Goal: Task Accomplishment & Management: Manage account settings

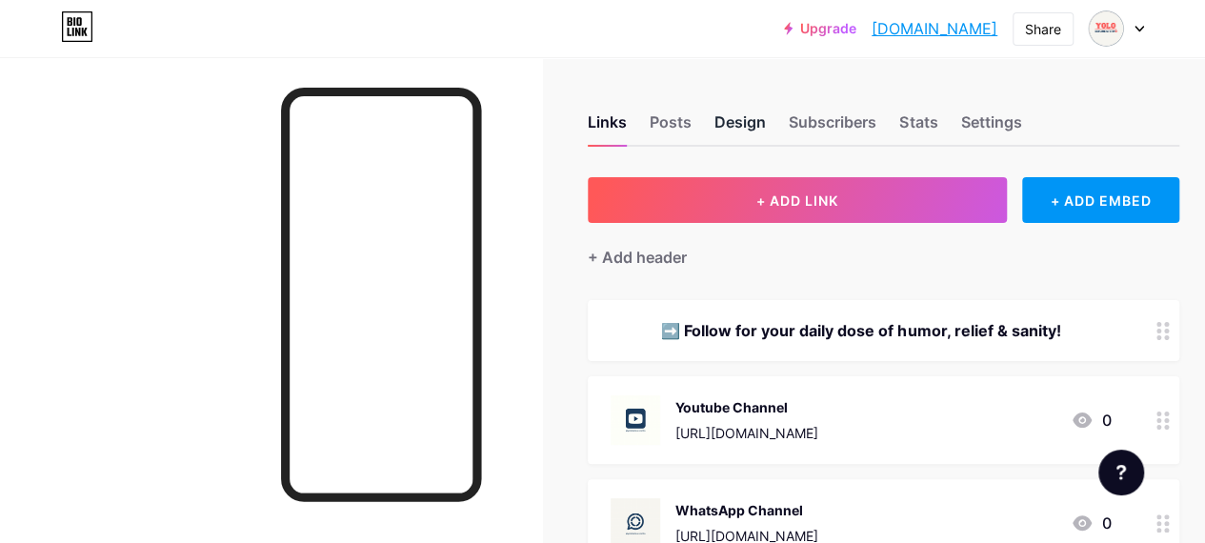
click at [740, 121] on div "Design" at bounding box center [739, 127] width 51 height 34
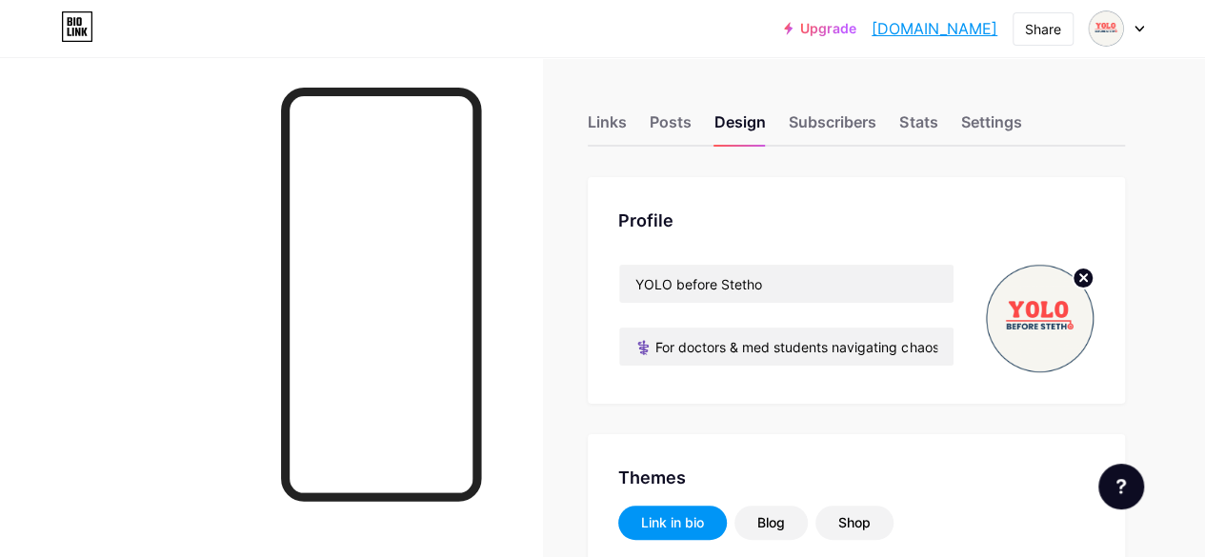
type input "#1d3d5f"
type input "#000000"
click at [1081, 273] on circle at bounding box center [1082, 278] width 21 height 21
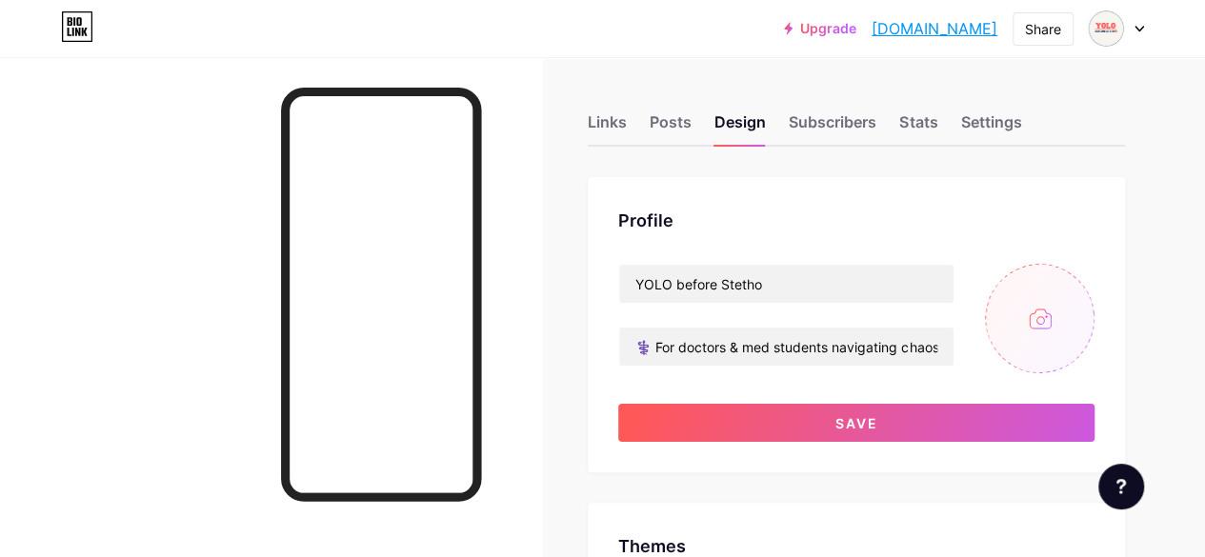
click at [1046, 323] on input "file" at bounding box center [1040, 319] width 110 height 110
type input "C:\fakepath\2.jpg"
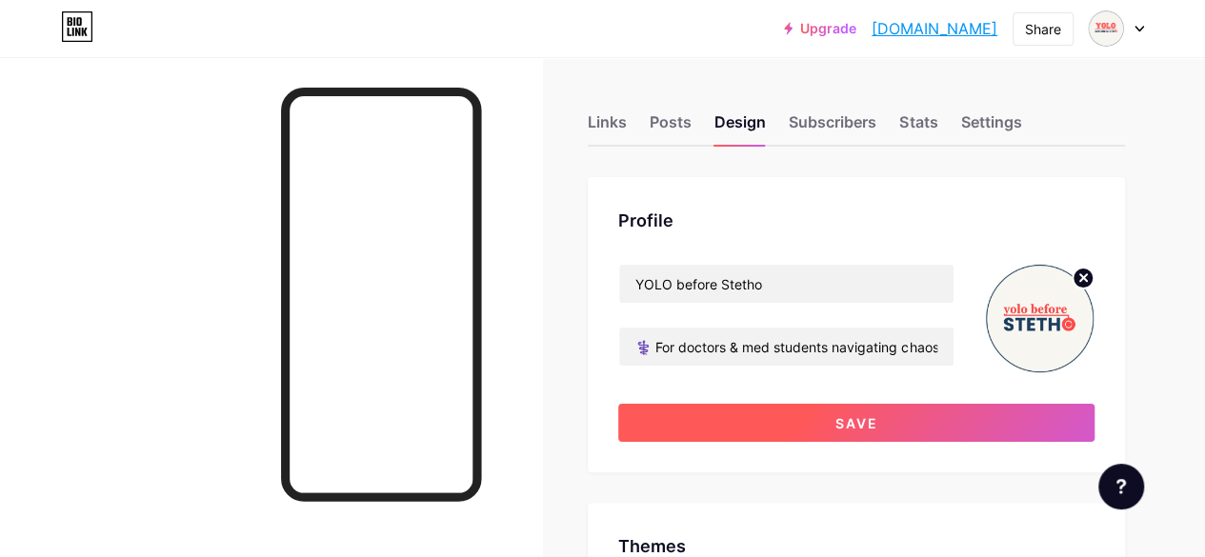
click at [802, 428] on button "Save" at bounding box center [856, 423] width 476 height 38
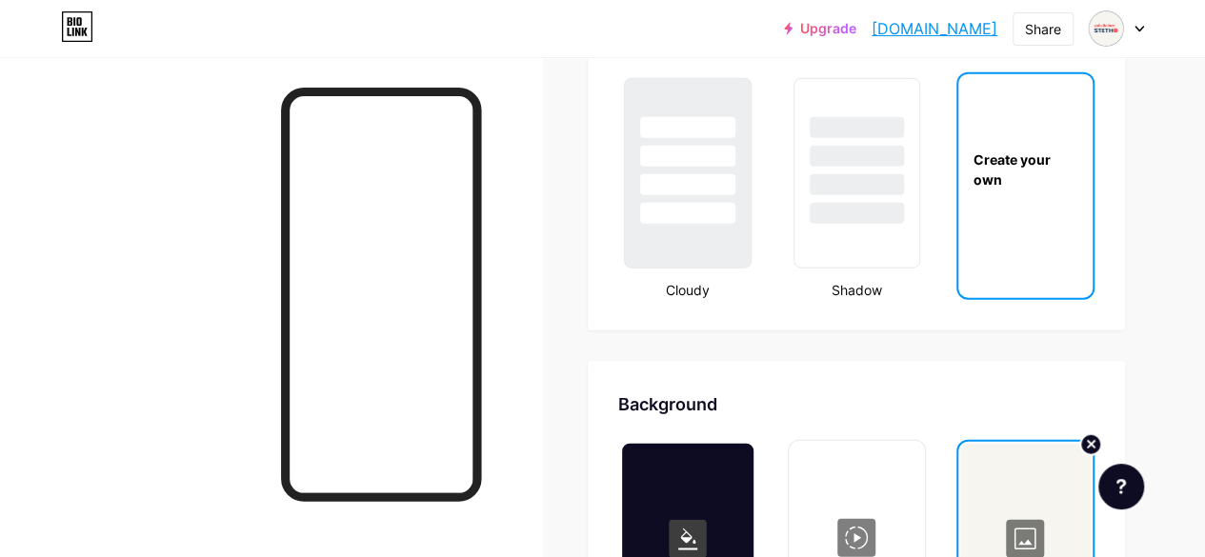
scroll to position [2286, 0]
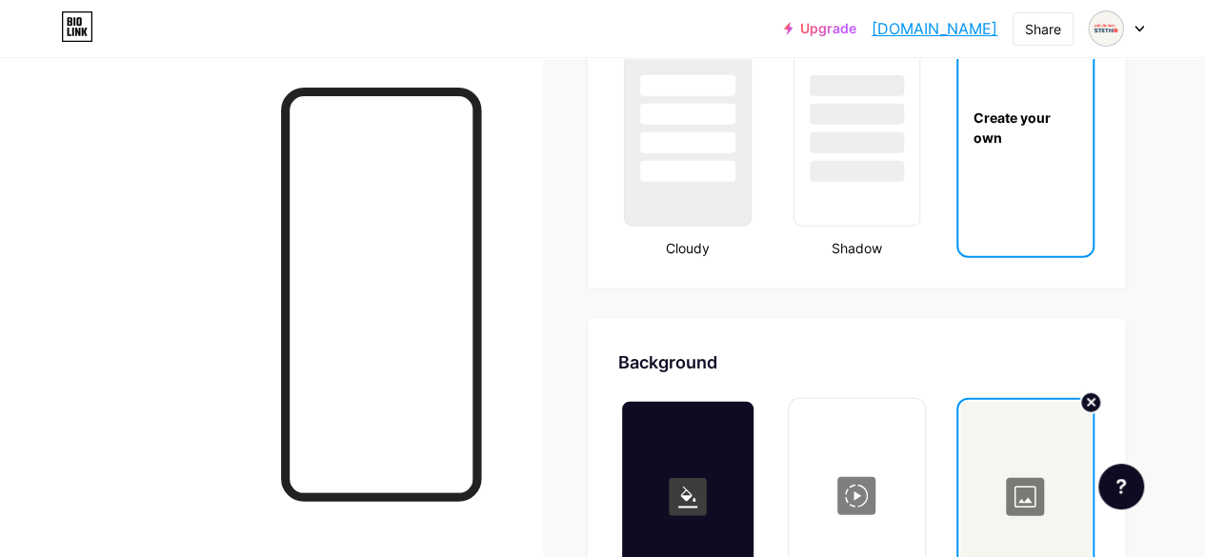
click at [1046, 516] on div at bounding box center [1025, 497] width 130 height 190
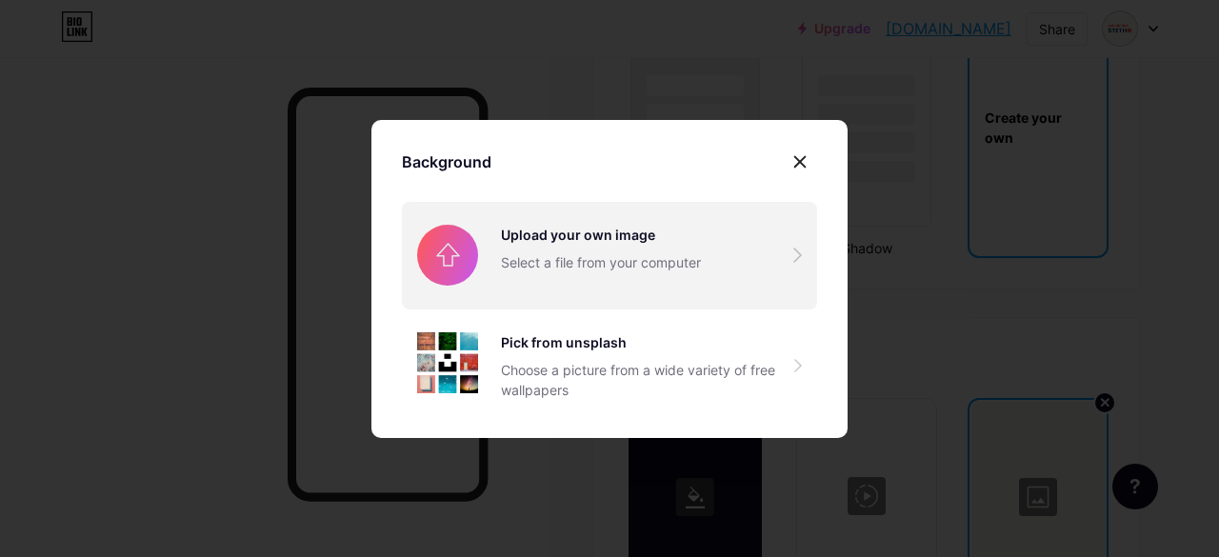
click at [632, 228] on input "file" at bounding box center [609, 255] width 415 height 107
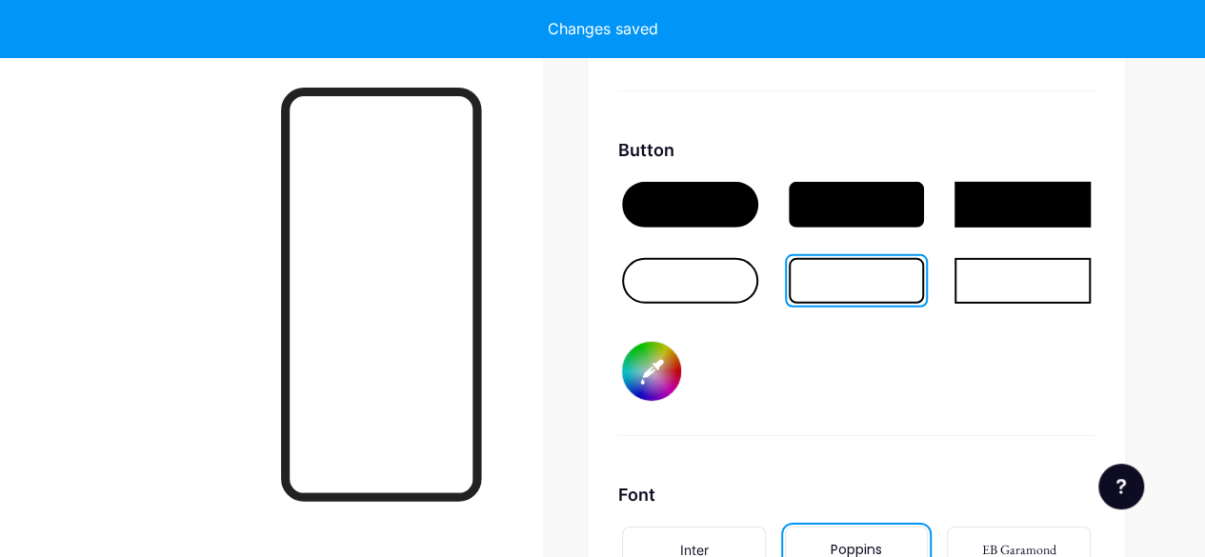
scroll to position [2857, 0]
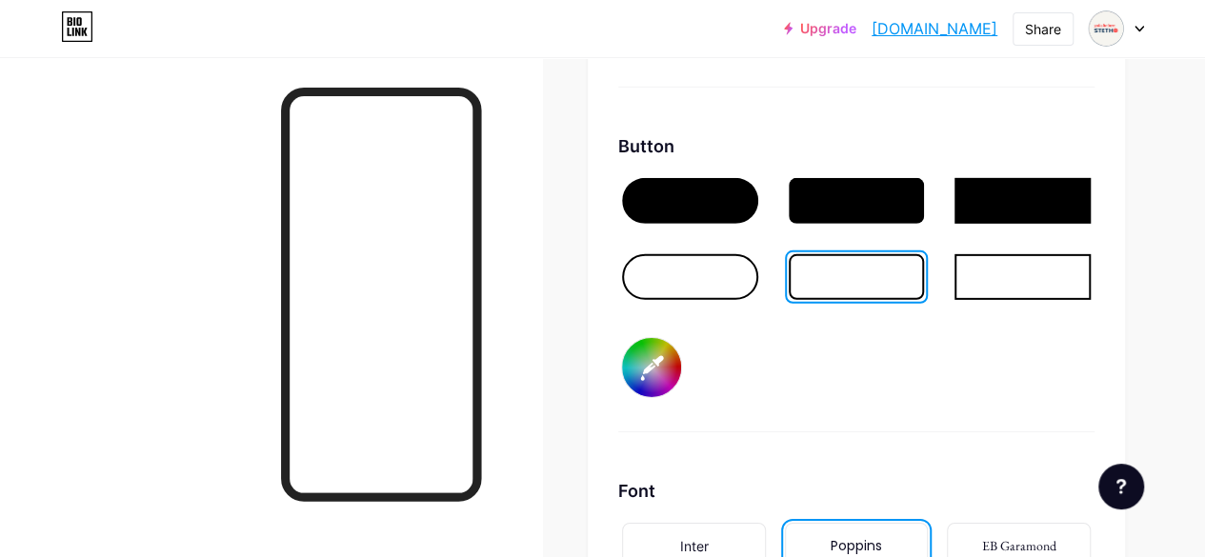
click at [669, 379] on input "#1d3d5f" at bounding box center [651, 367] width 59 height 59
click at [820, 380] on div "Button #1d3d5f" at bounding box center [856, 282] width 476 height 299
click at [870, 189] on div at bounding box center [857, 201] width 136 height 46
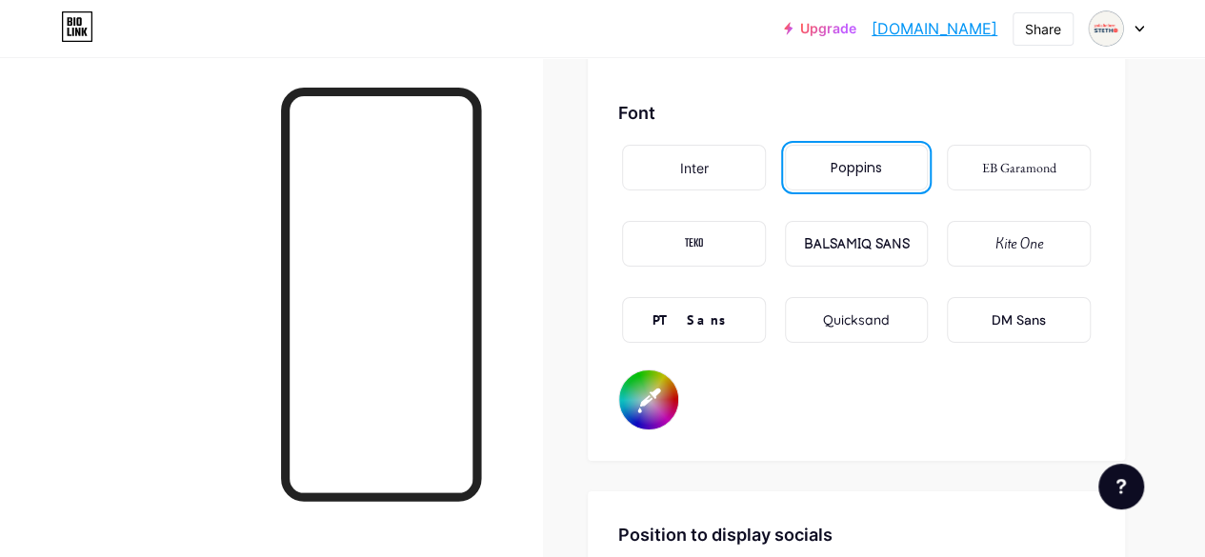
scroll to position [3238, 0]
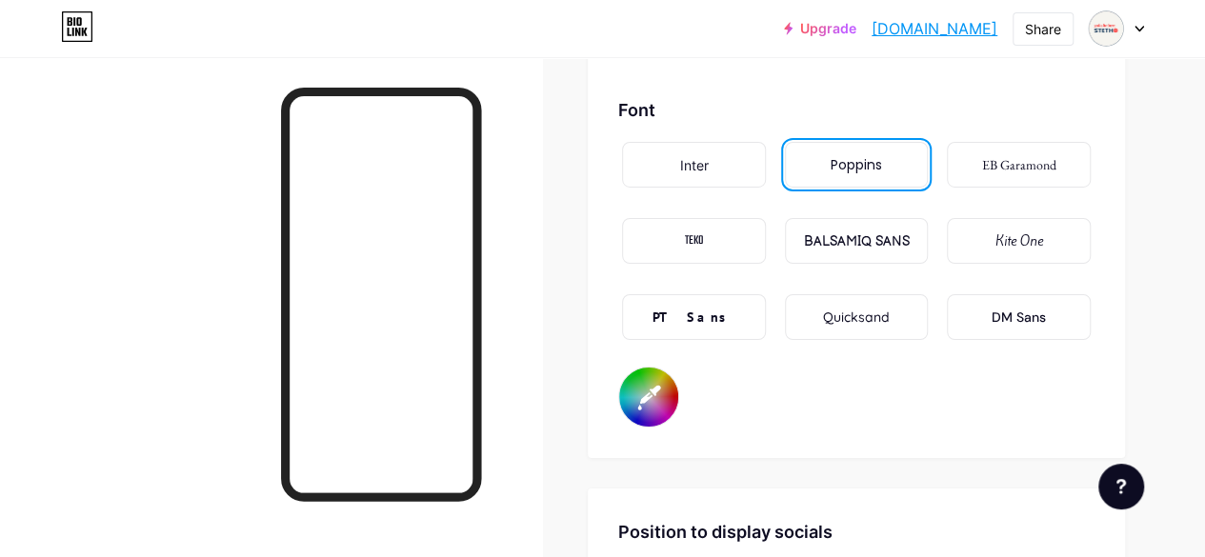
click at [655, 407] on input "#000000" at bounding box center [648, 397] width 59 height 59
type input "#1d3d5f"
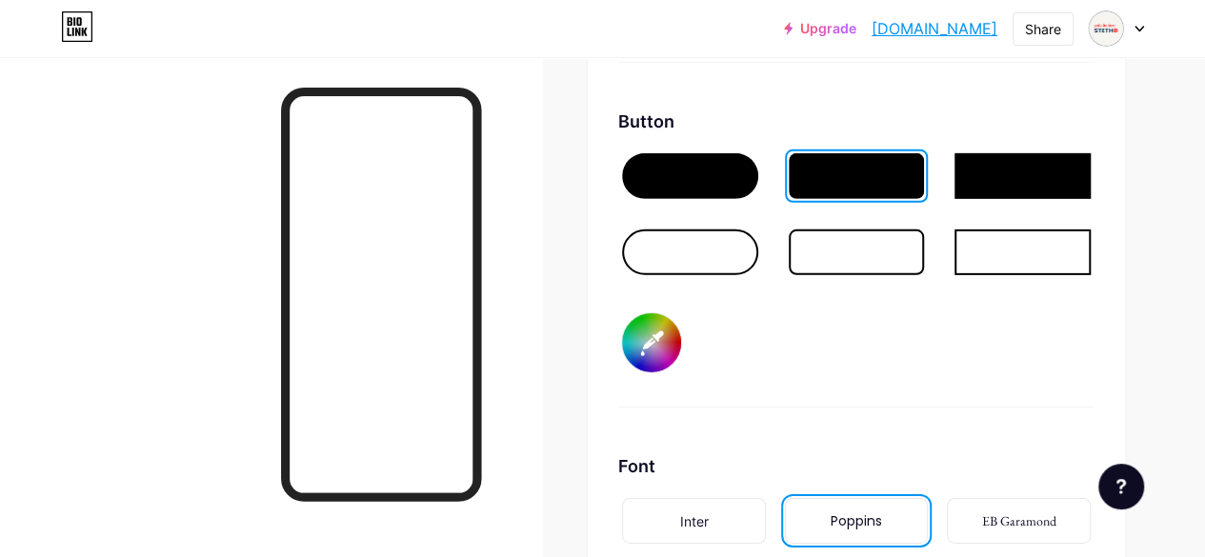
scroll to position [2851, 0]
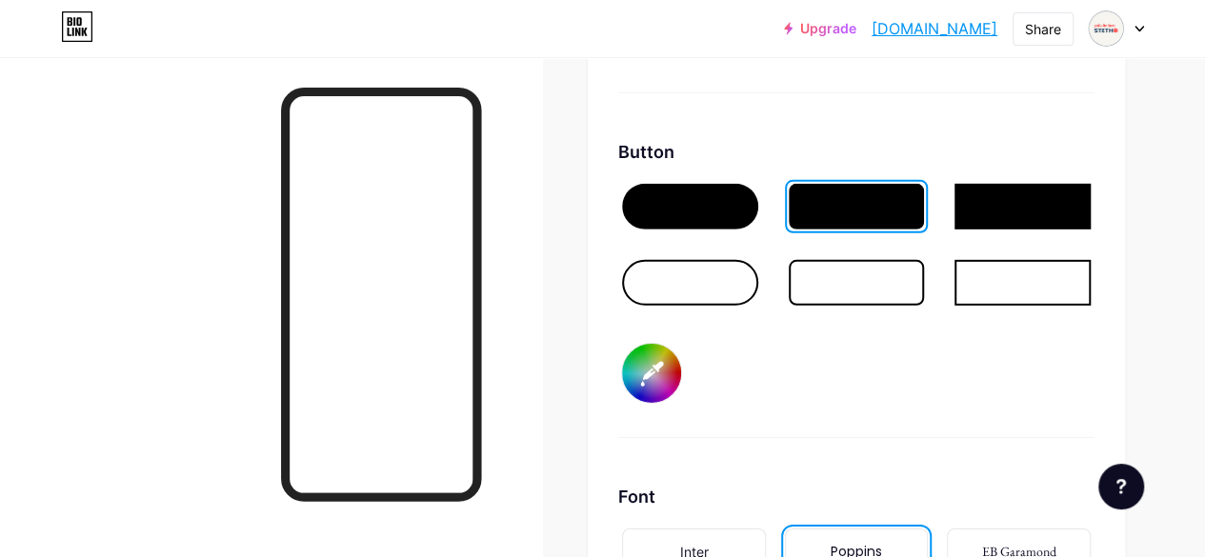
click at [870, 287] on div at bounding box center [857, 283] width 136 height 46
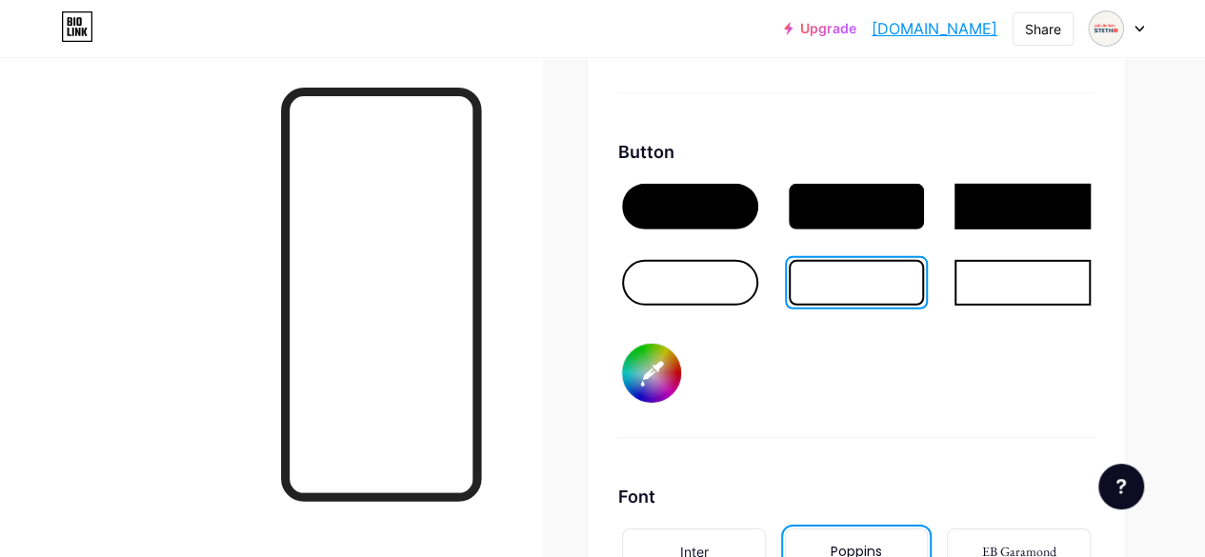
click at [863, 209] on div at bounding box center [857, 207] width 136 height 46
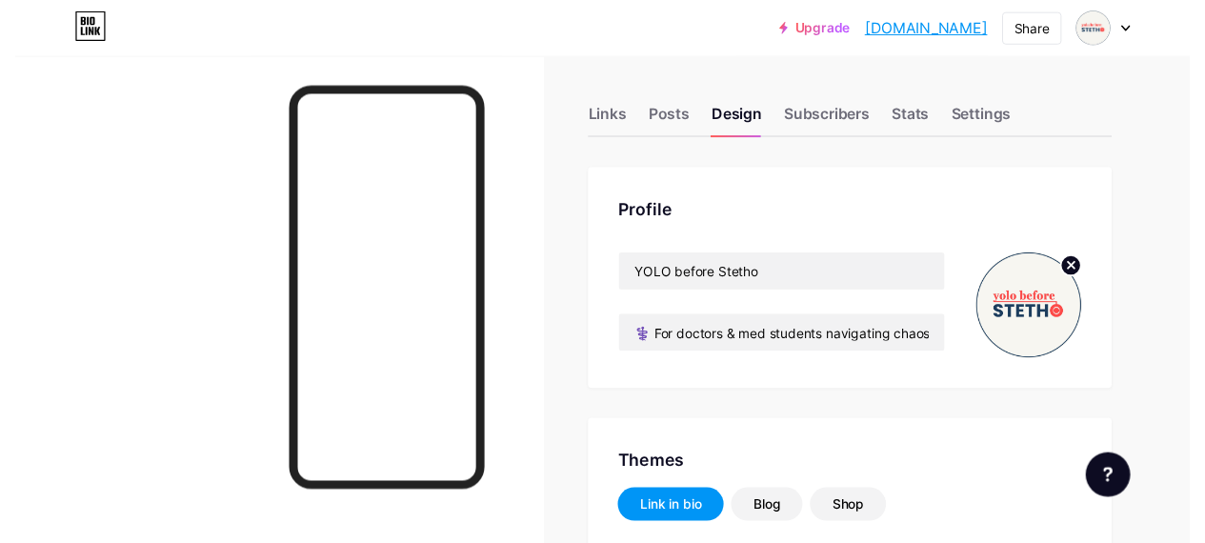
scroll to position [0, 0]
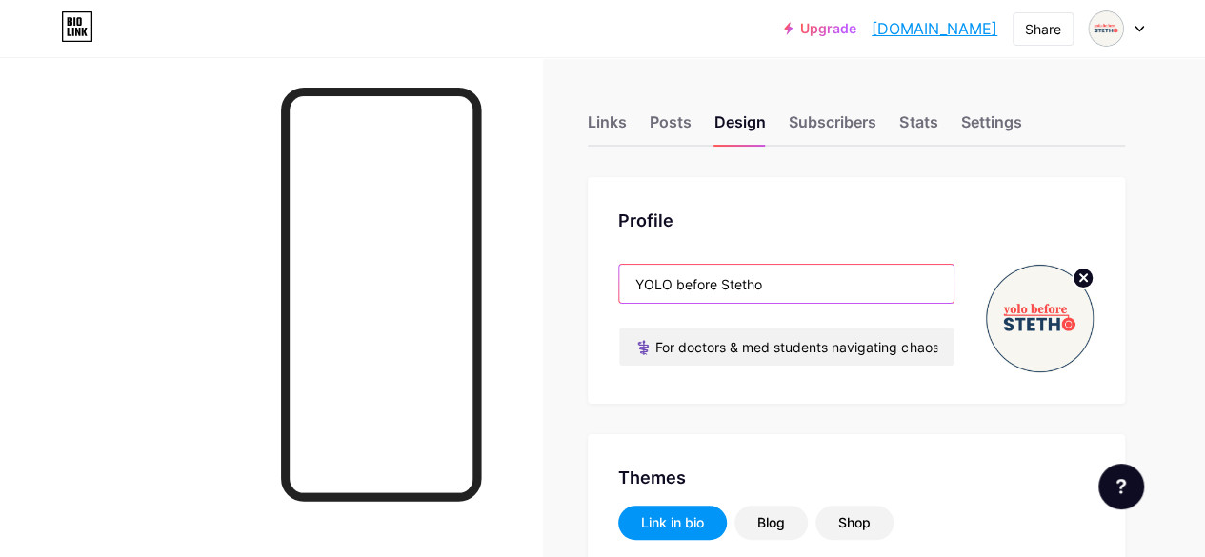
click at [680, 285] on input "YOLO before Stetho" at bounding box center [786, 284] width 334 height 38
click at [676, 283] on input "YOLO before Stetho" at bounding box center [786, 284] width 334 height 38
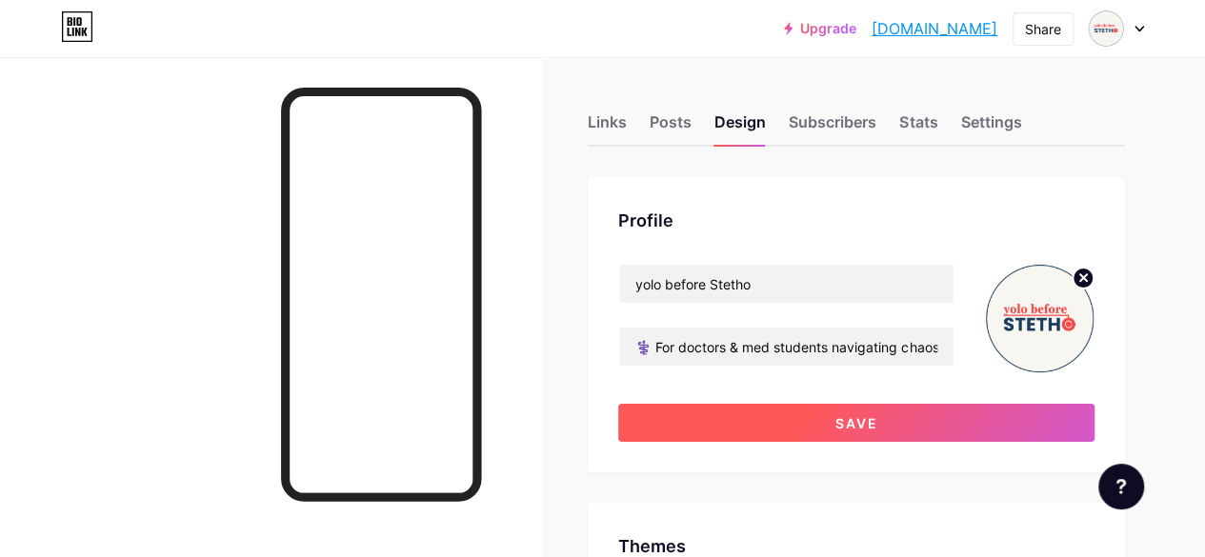
click at [837, 426] on button "Save" at bounding box center [856, 423] width 476 height 38
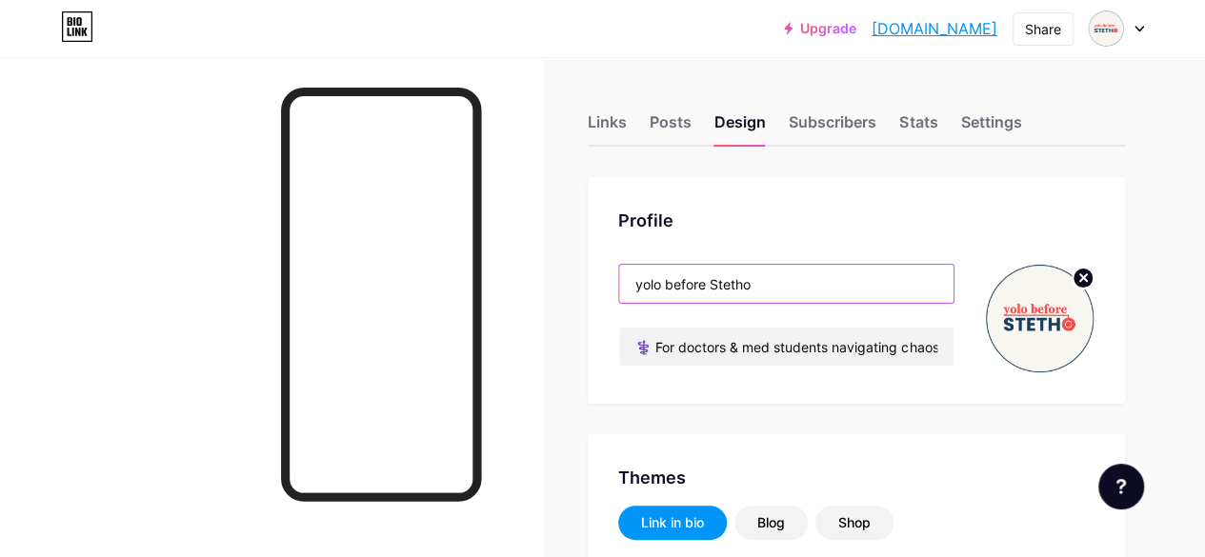
click at [775, 285] on input "yolo before Stetho" at bounding box center [786, 284] width 334 height 38
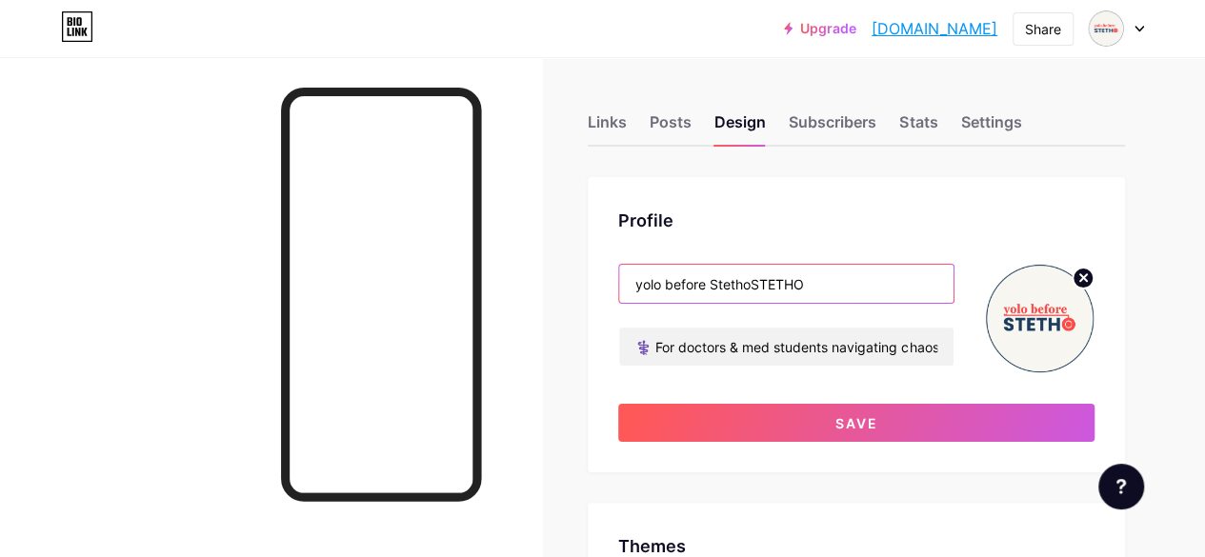
click at [760, 284] on input "yolo before StethoSTETHO" at bounding box center [786, 284] width 334 height 38
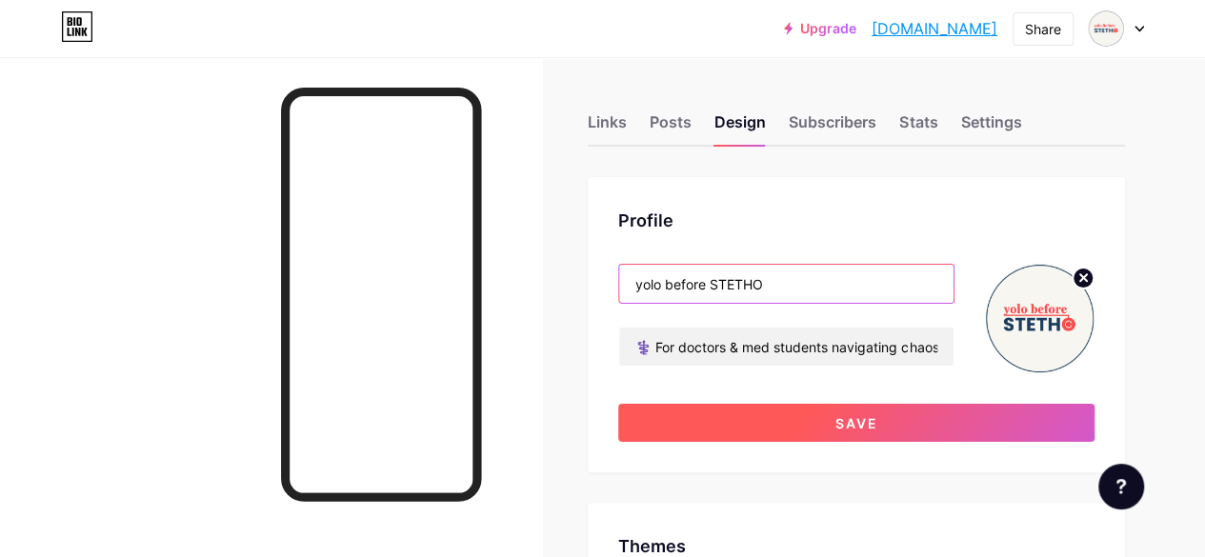
type input "yolo before STETHO"
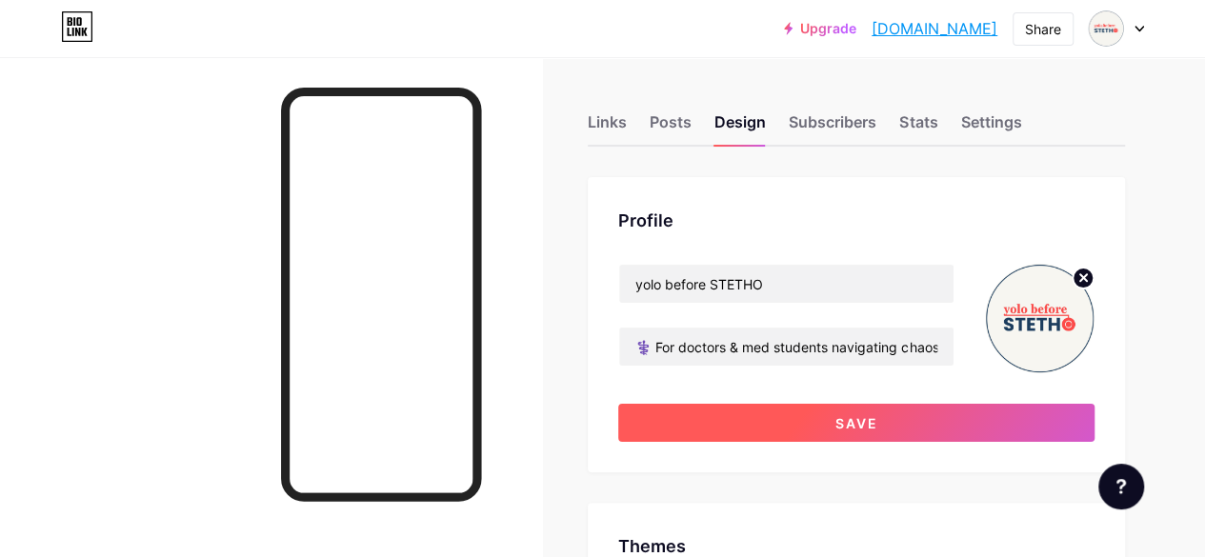
click at [907, 429] on button "Save" at bounding box center [856, 423] width 476 height 38
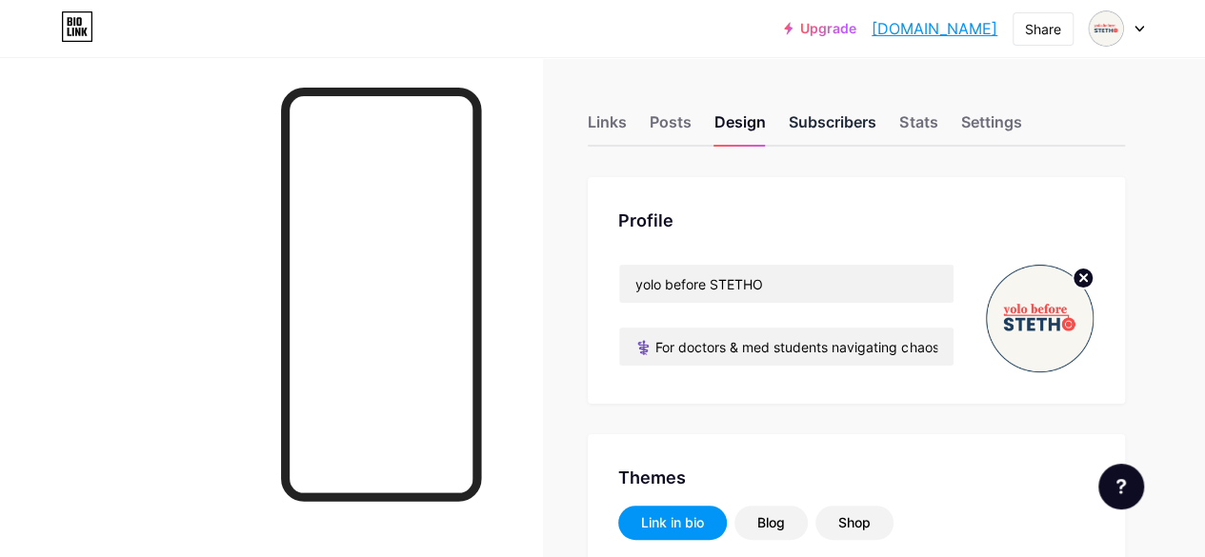
click at [828, 120] on div "Subscribers" at bounding box center [833, 127] width 88 height 34
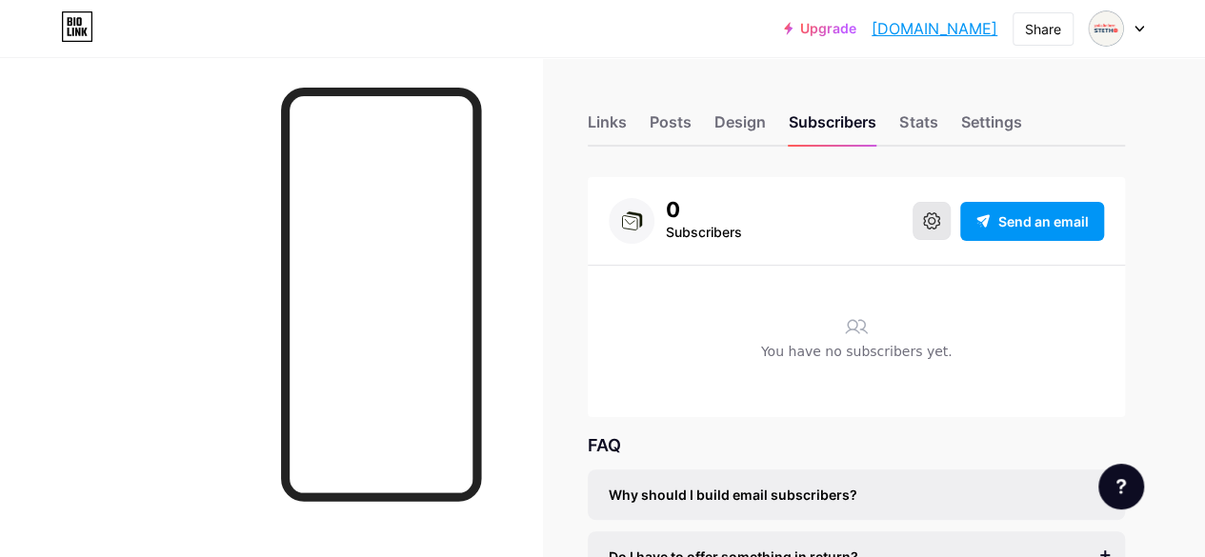
click at [932, 227] on icon at bounding box center [931, 220] width 17 height 17
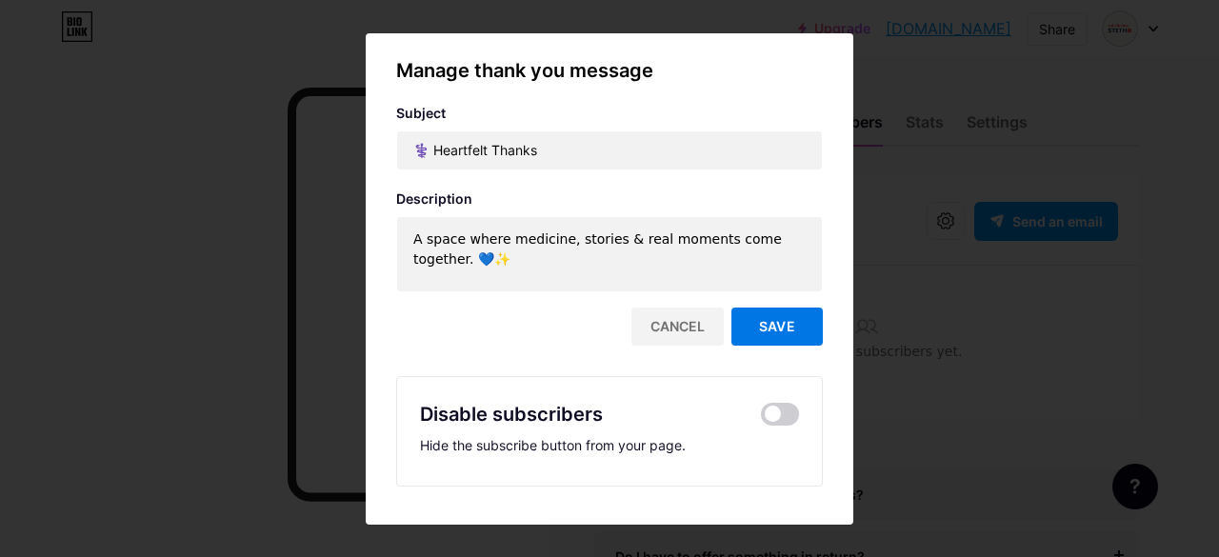
click at [772, 329] on span "Save" at bounding box center [777, 326] width 36 height 16
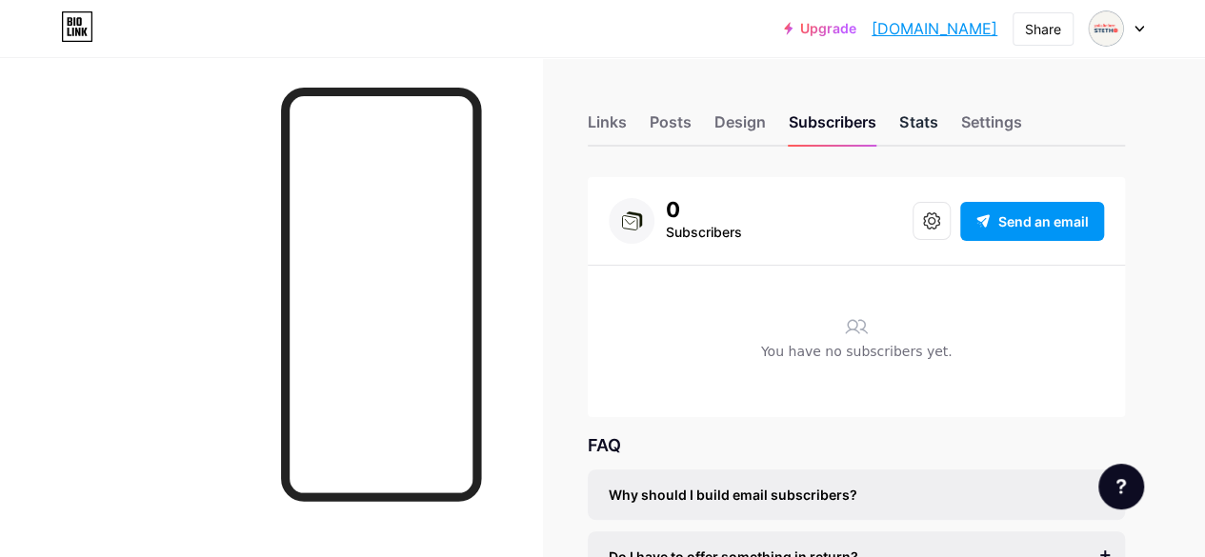
click at [929, 121] on div "Stats" at bounding box center [918, 127] width 38 height 34
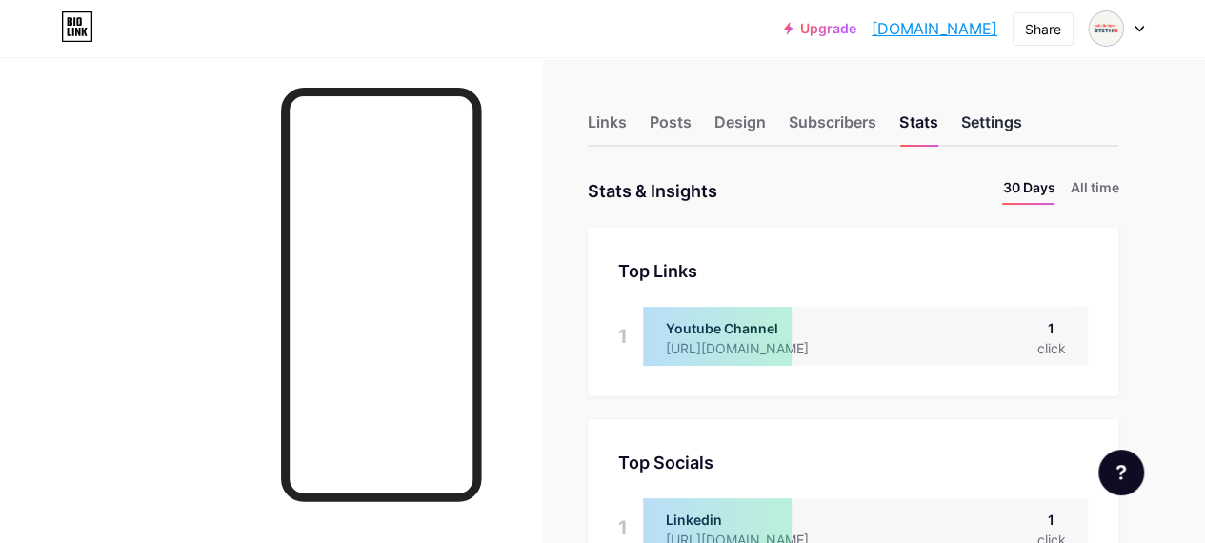
click at [996, 118] on div "Settings" at bounding box center [990, 127] width 61 height 34
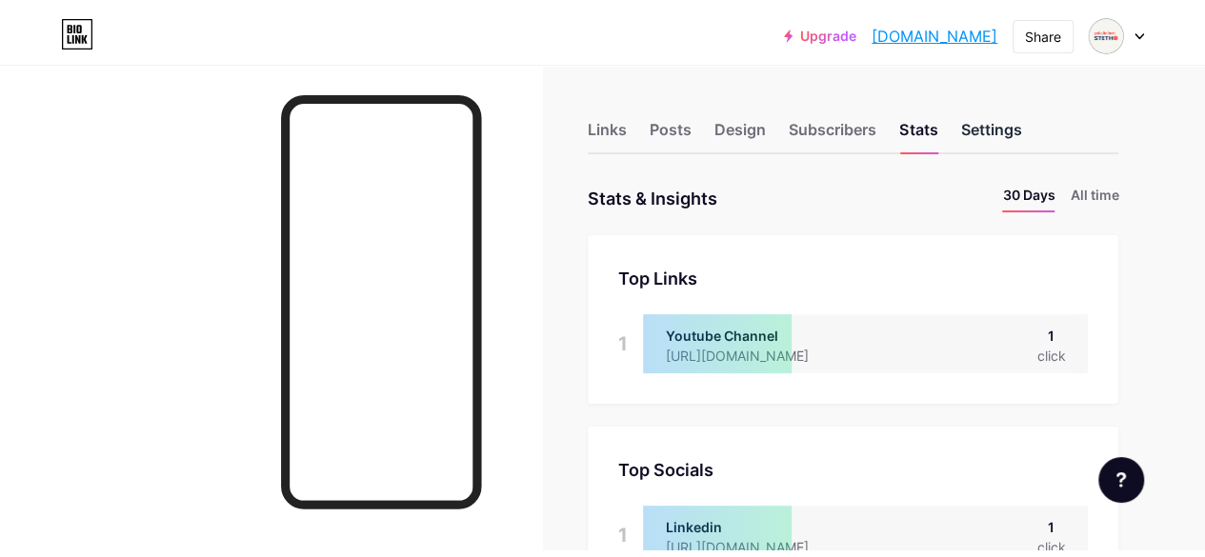
scroll to position [543, 1204]
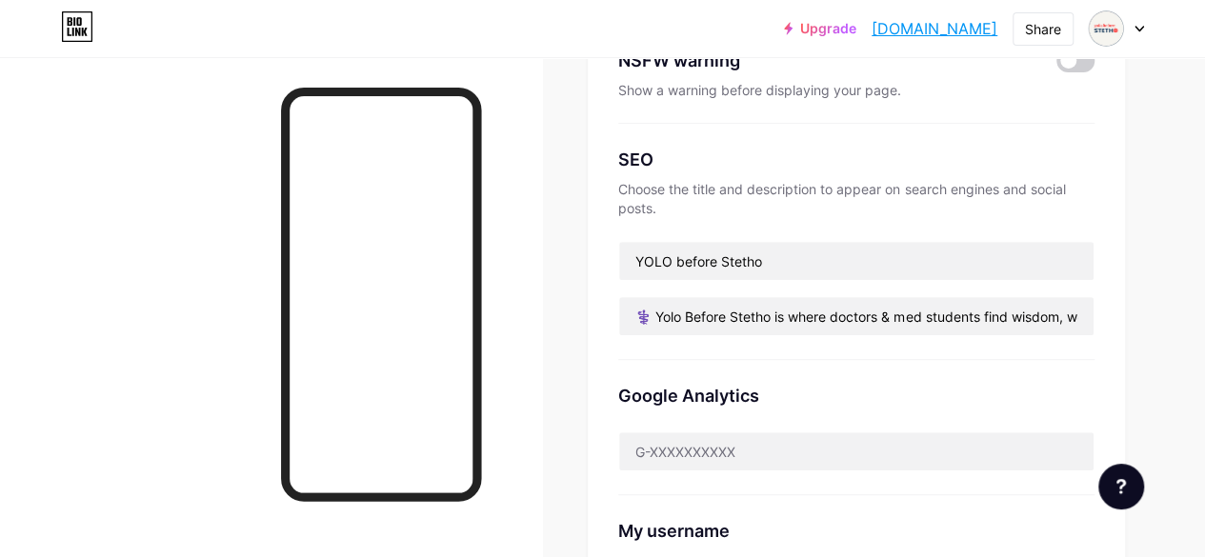
scroll to position [381, 0]
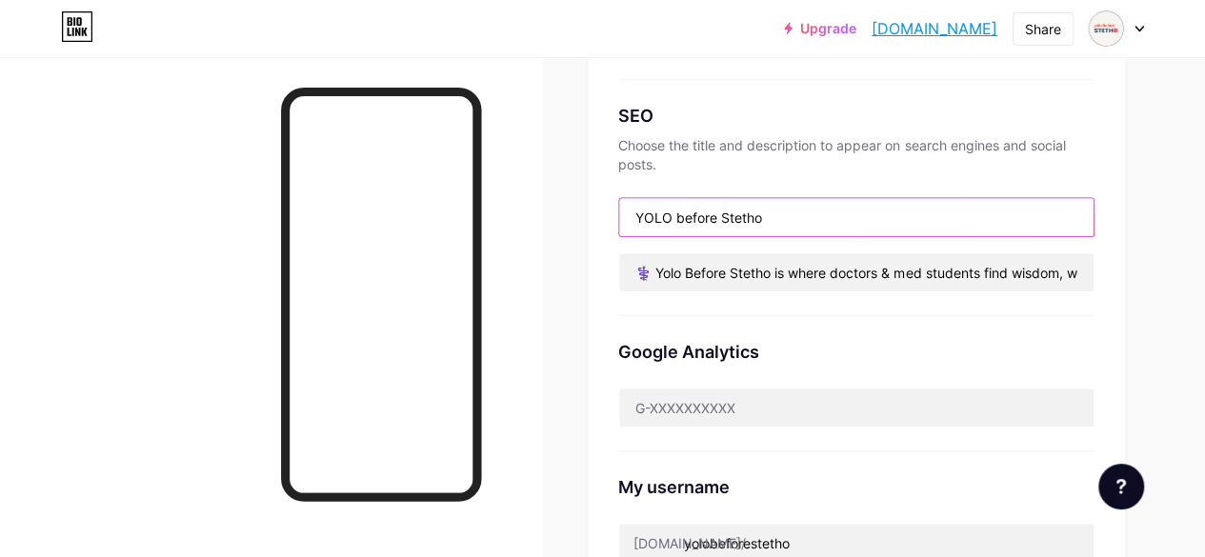
click at [779, 220] on input "YOLO before Stetho" at bounding box center [856, 217] width 474 height 38
type input "Y"
paste input "yolo before STETHO | Scrub Life & White Coat"
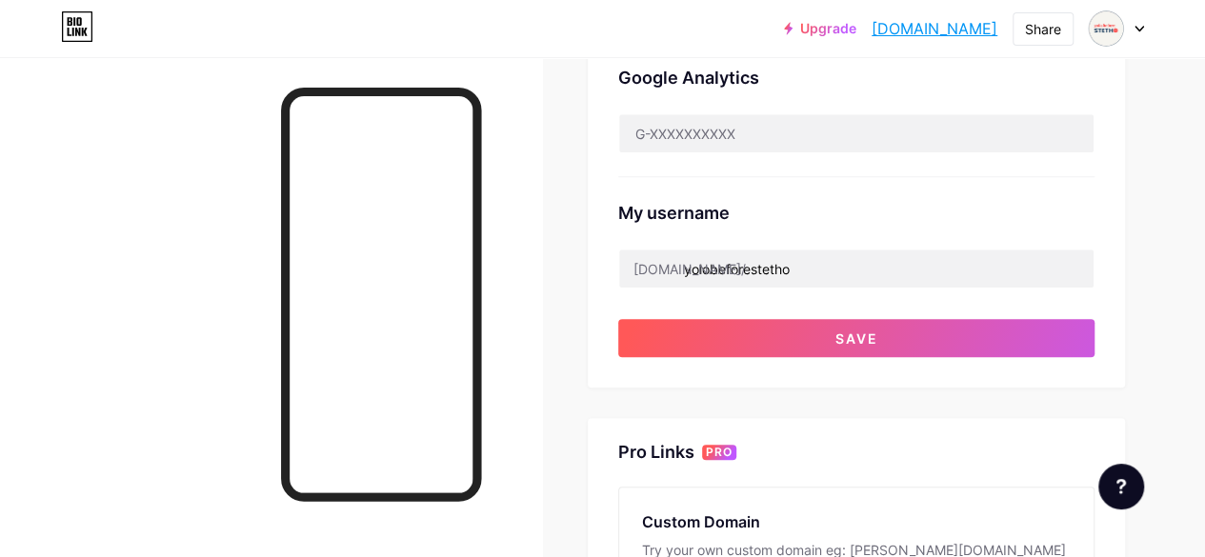
scroll to position [667, 0]
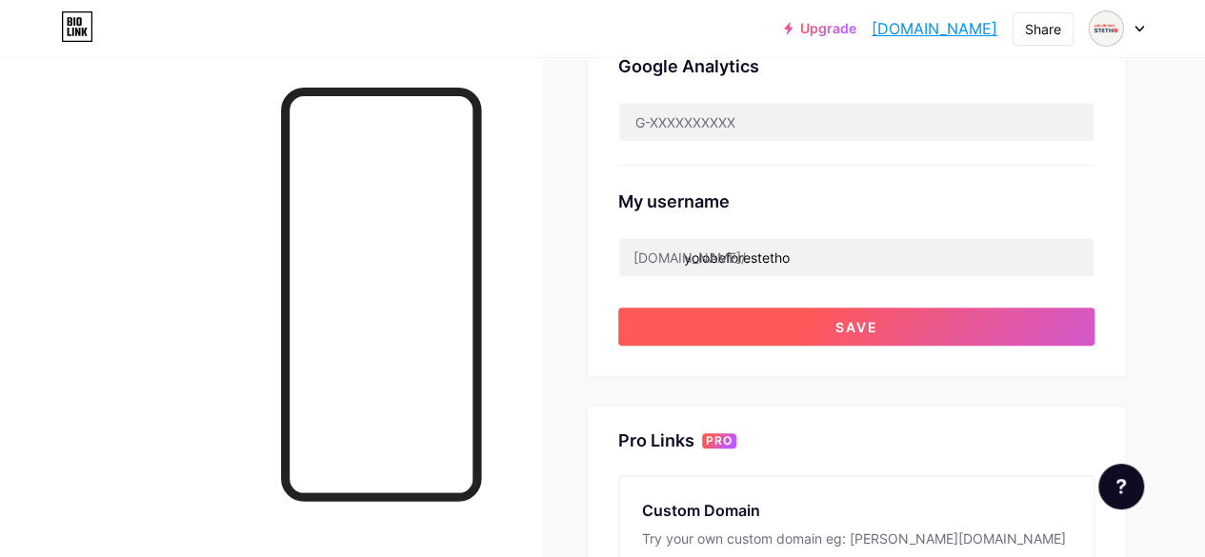
type input "yolo before STETHO | Scrub Life & White Coat"
click at [811, 329] on button "Save" at bounding box center [856, 327] width 476 height 38
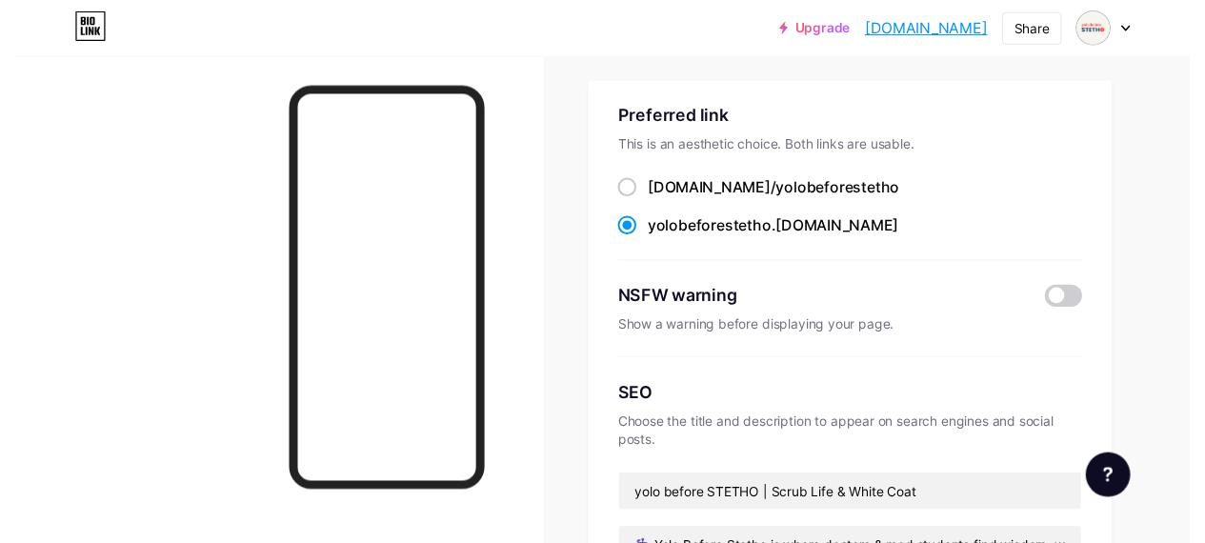
scroll to position [0, 0]
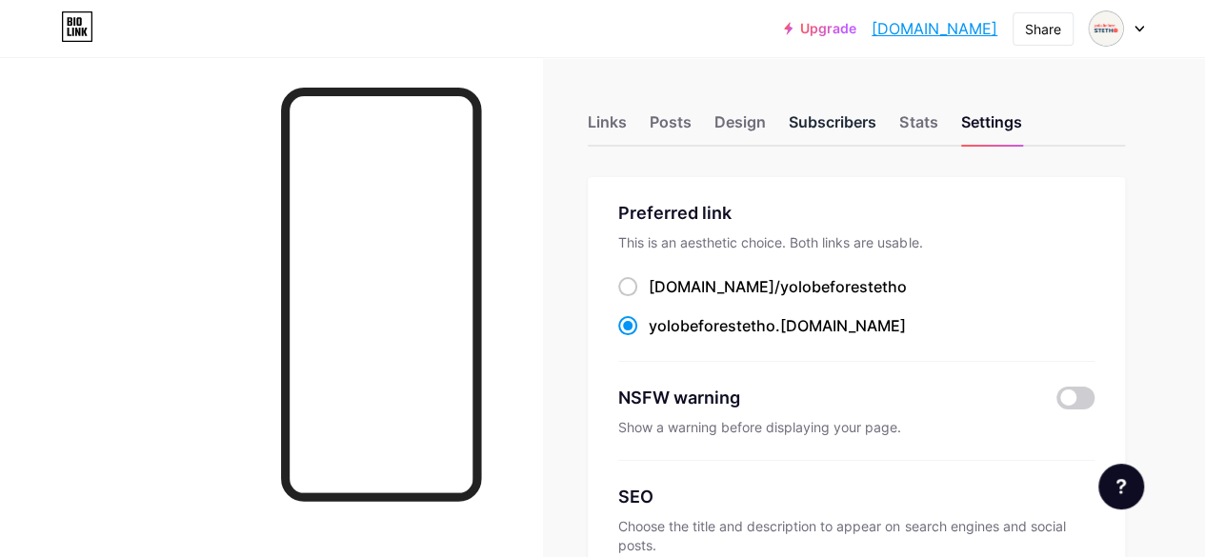
click at [806, 123] on div "Subscribers" at bounding box center [833, 127] width 88 height 34
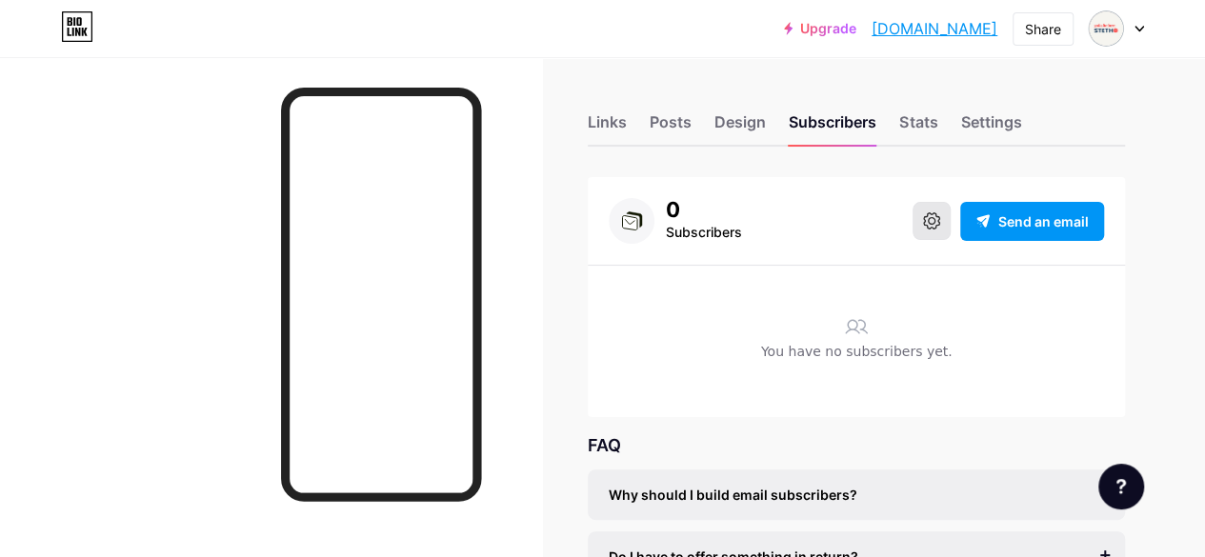
click at [930, 228] on icon at bounding box center [931, 220] width 17 height 17
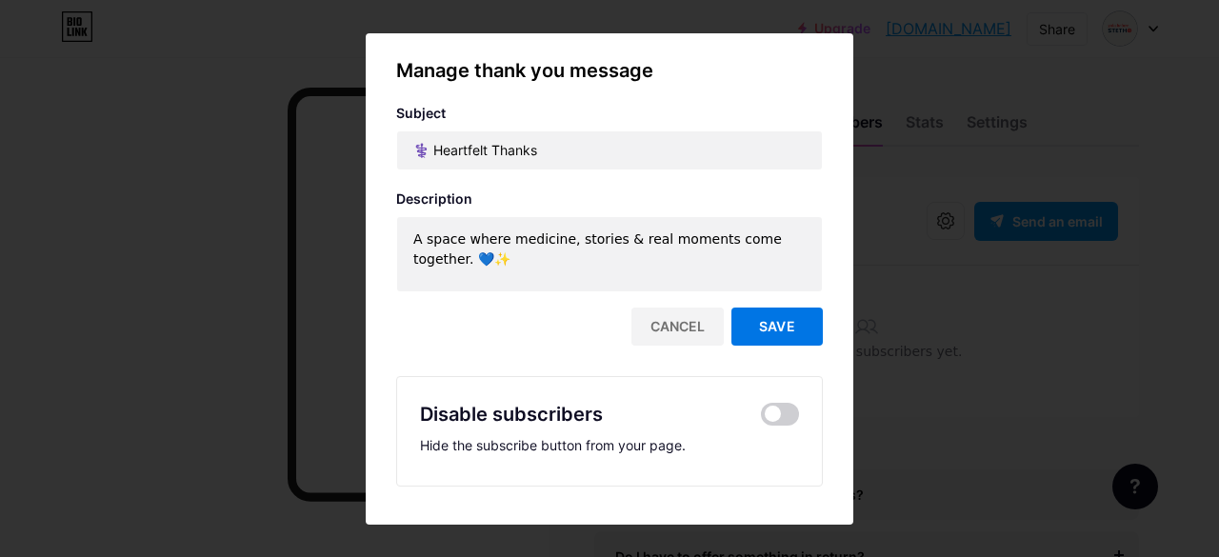
click at [787, 326] on span "Save" at bounding box center [777, 326] width 36 height 16
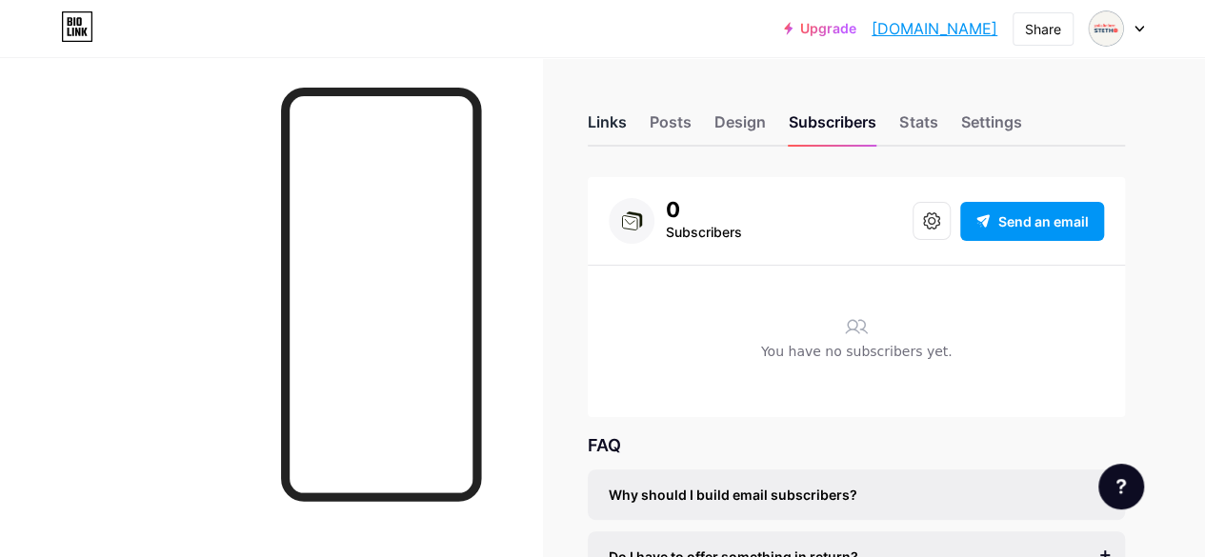
click at [601, 120] on div "Links" at bounding box center [607, 127] width 39 height 34
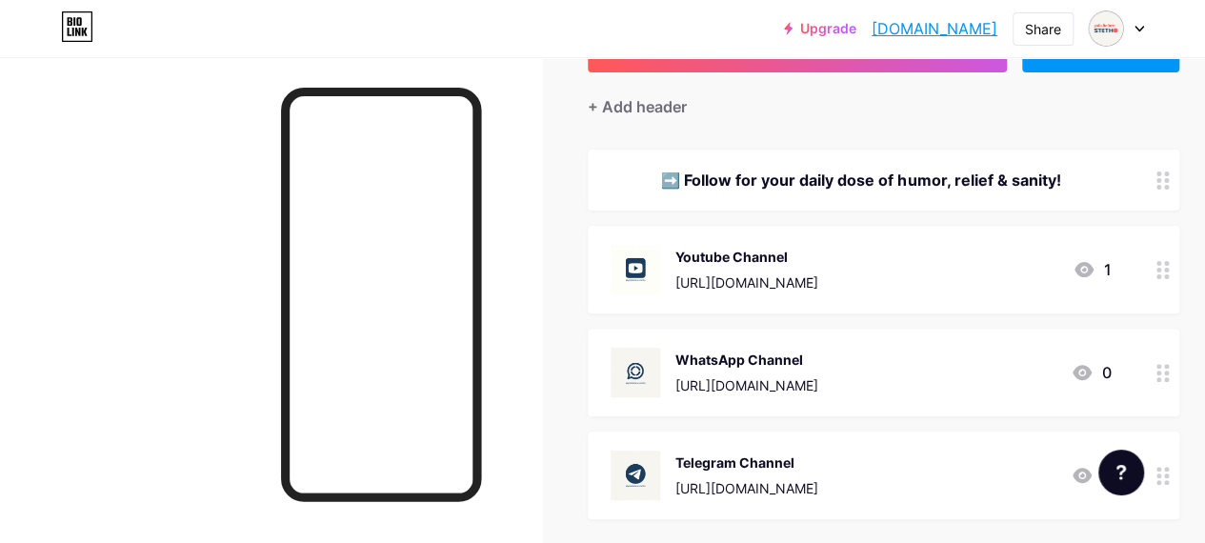
scroll to position [190, 0]
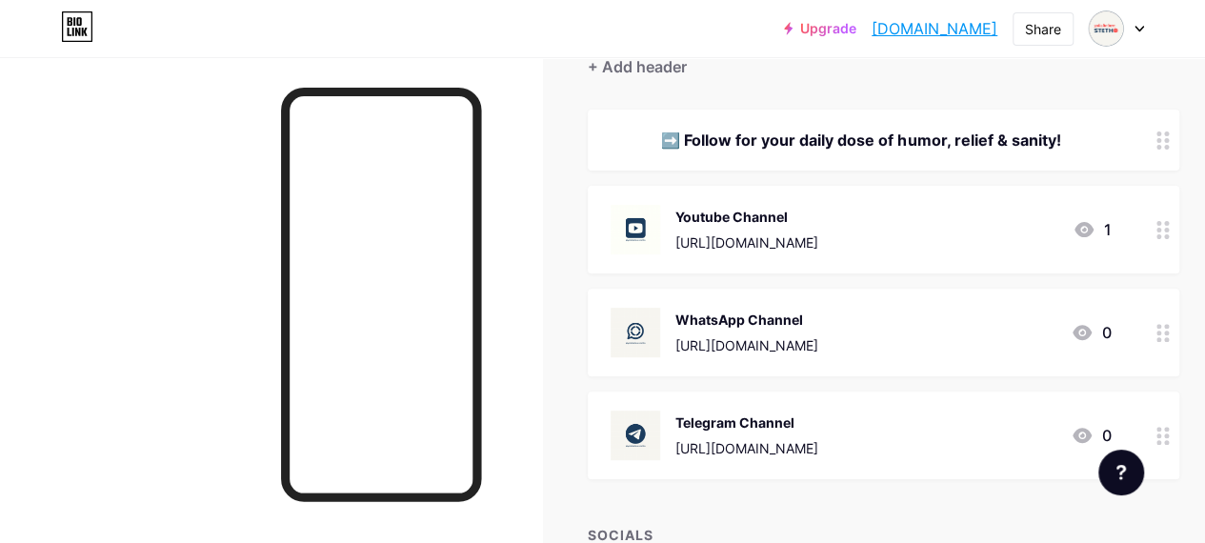
click at [760, 428] on div "Telegram Channel" at bounding box center [746, 422] width 143 height 20
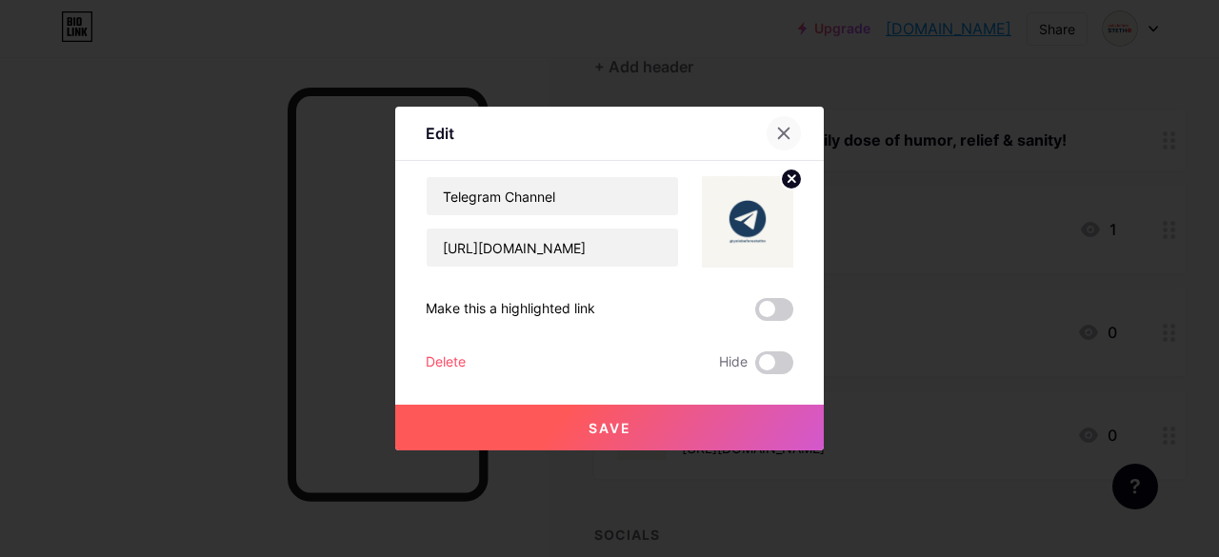
click at [784, 126] on div at bounding box center [784, 133] width 34 height 34
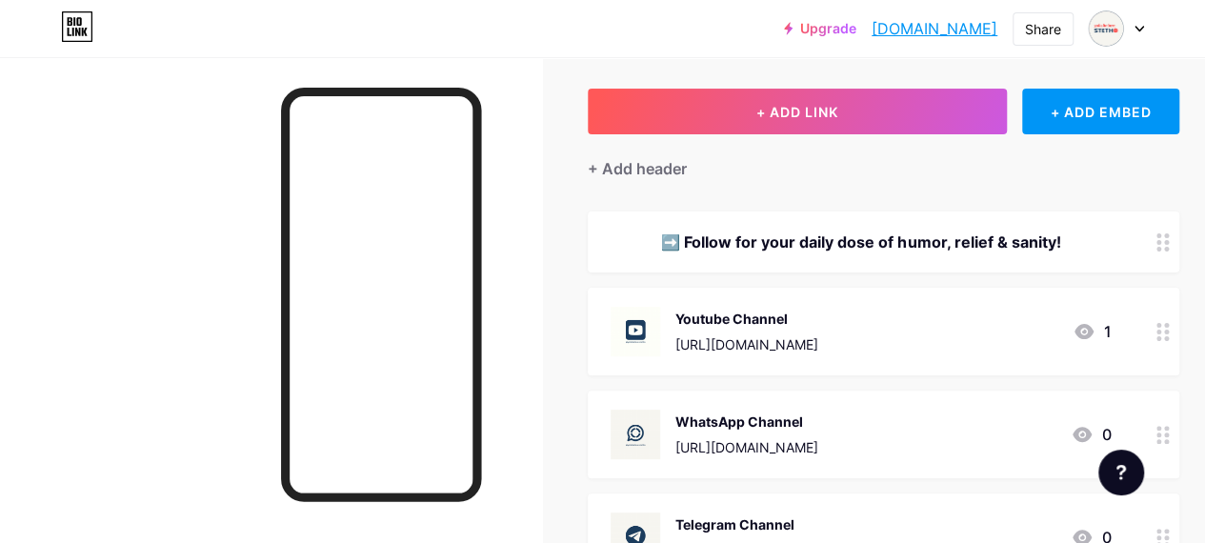
scroll to position [0, 0]
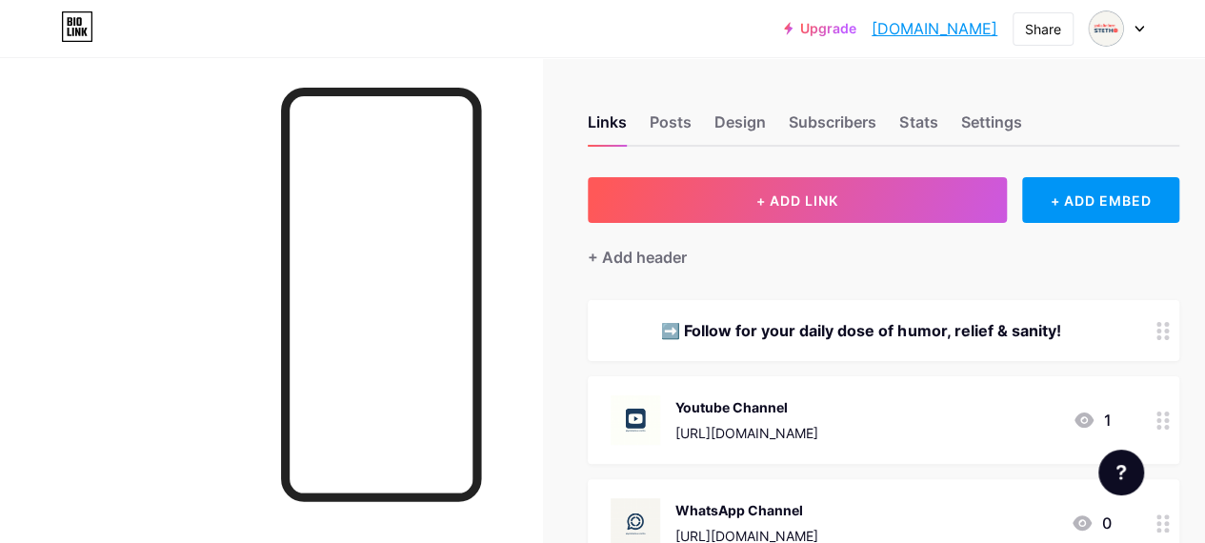
click at [250, 287] on div at bounding box center [271, 328] width 542 height 543
click at [249, 285] on div at bounding box center [271, 328] width 542 height 543
